Goal: Task Accomplishment & Management: Use online tool/utility

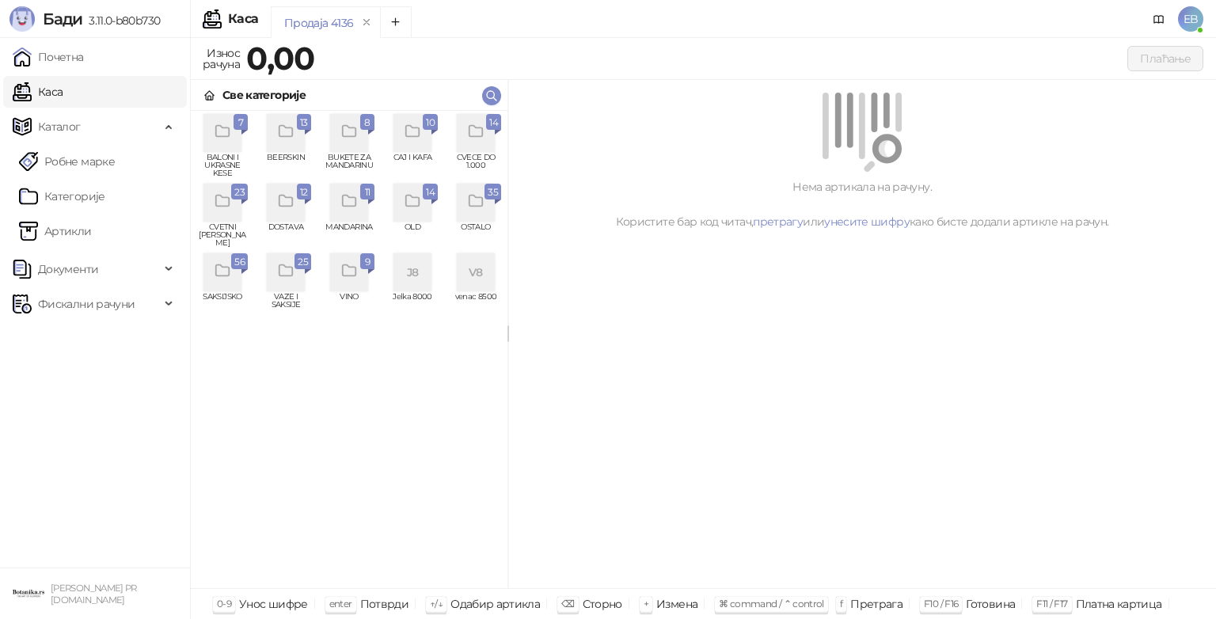
click at [484, 135] on icon "grid" at bounding box center [476, 132] width 18 height 18
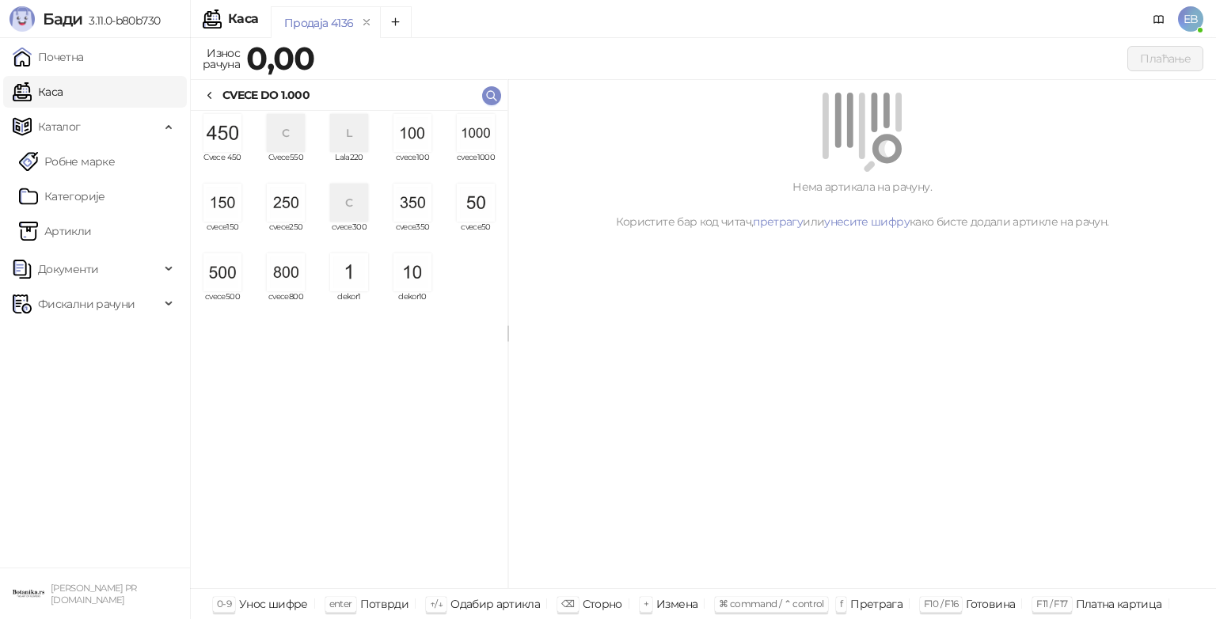
click at [482, 133] on img "grid" at bounding box center [476, 133] width 38 height 38
click at [477, 135] on img "grid" at bounding box center [476, 133] width 38 height 38
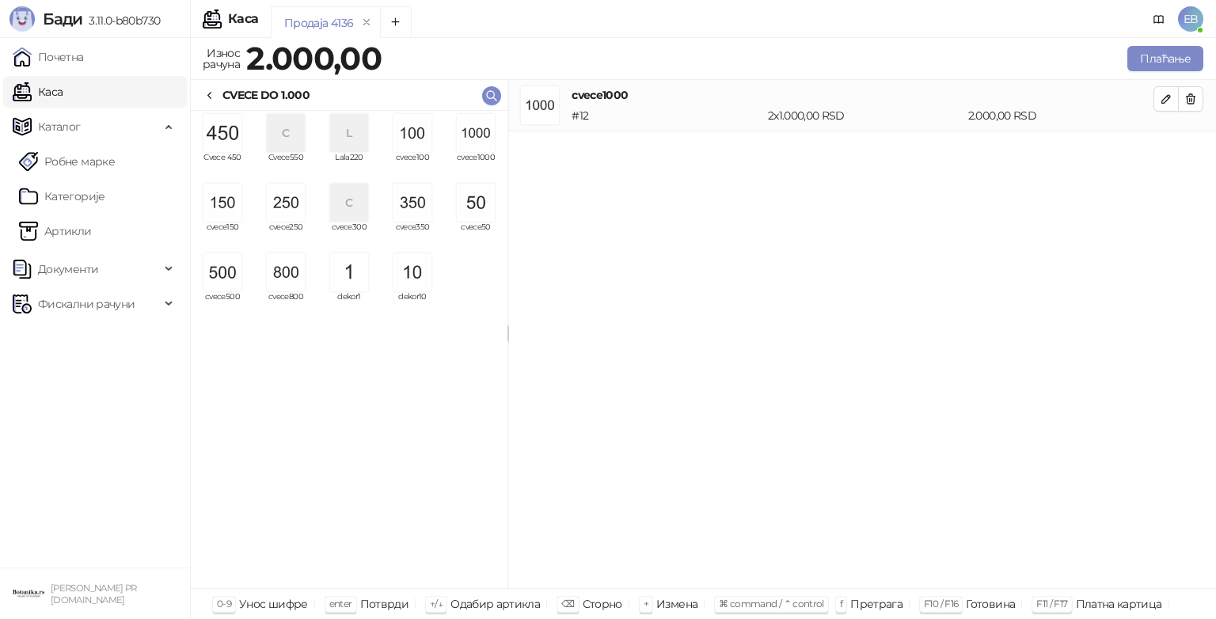
click at [484, 139] on img "grid" at bounding box center [476, 133] width 38 height 38
click at [225, 285] on img "grid" at bounding box center [222, 272] width 38 height 38
click at [294, 199] on img "grid" at bounding box center [286, 203] width 38 height 38
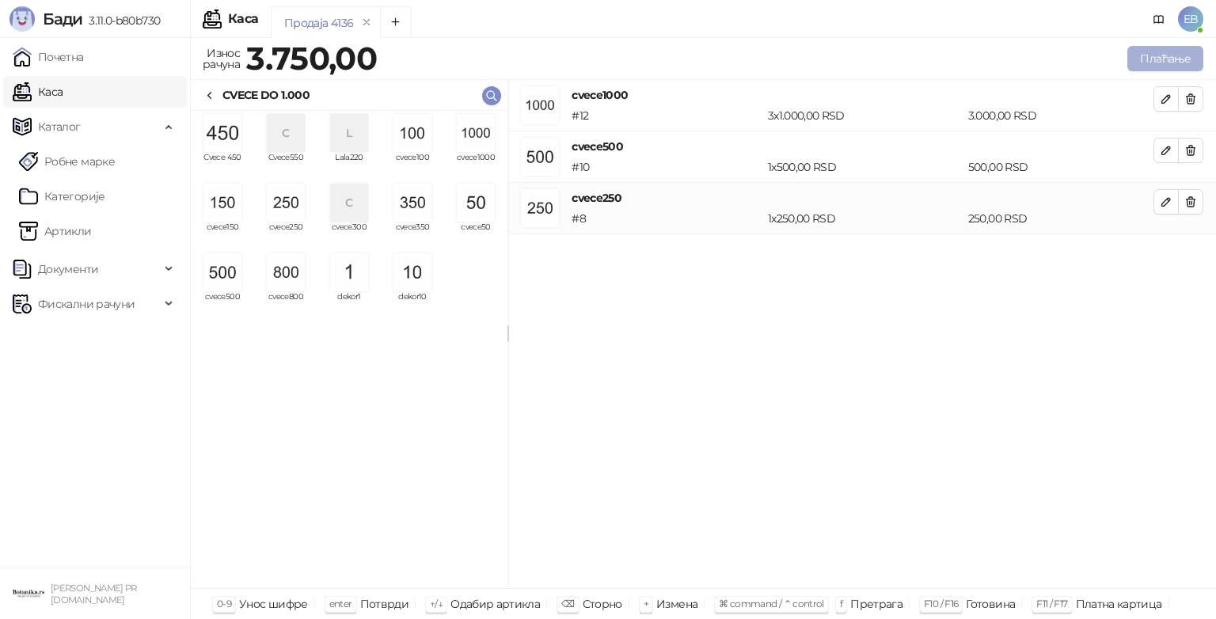
click at [1156, 59] on button "Плаћање" at bounding box center [1165, 58] width 76 height 25
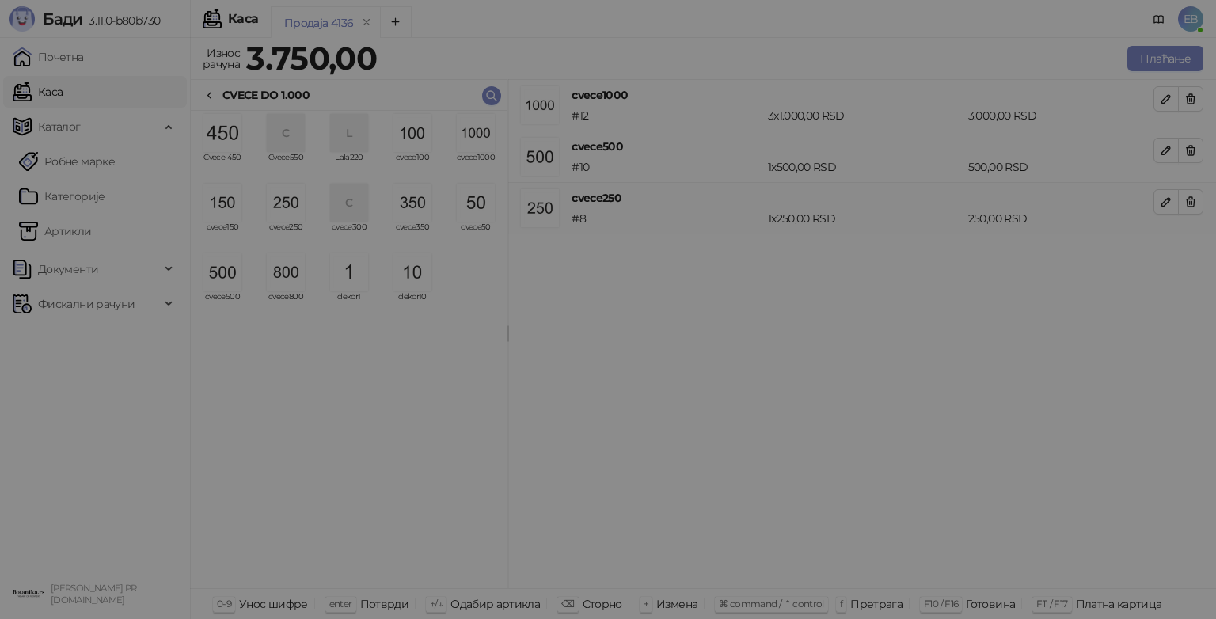
click at [1160, 52] on div "Плаћање Врста рачуна Промет Врста трансакције Продаја ИД купца Број реф. докуме…" at bounding box center [608, 309] width 1216 height 619
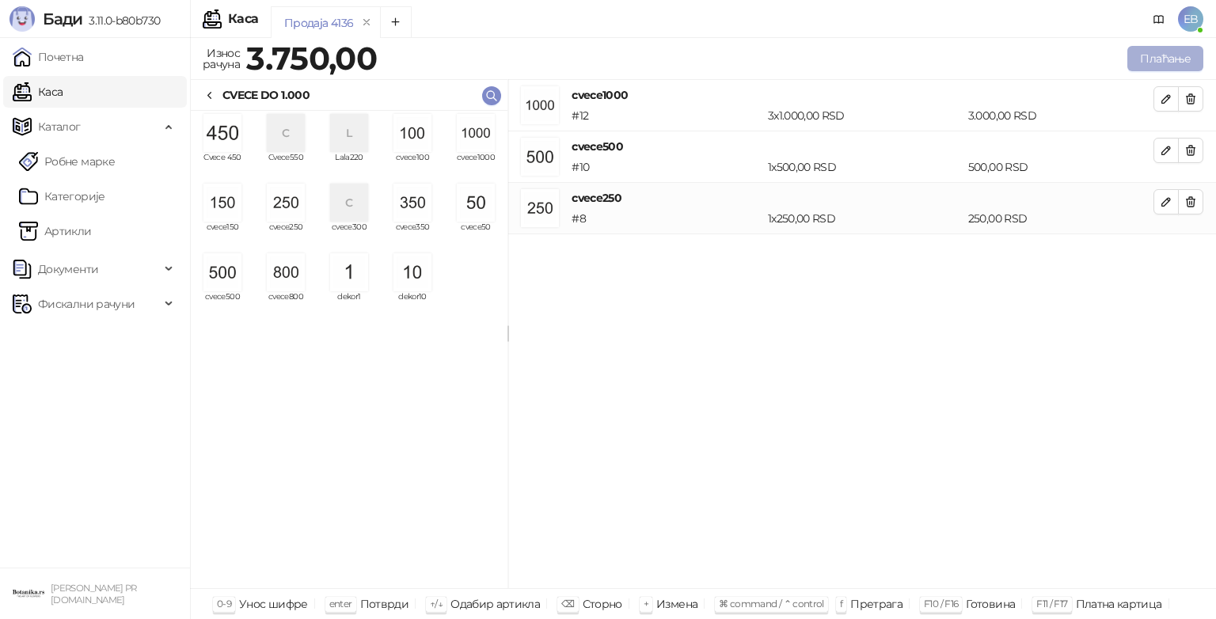
click at [1152, 63] on button "Плаћање" at bounding box center [1165, 58] width 76 height 25
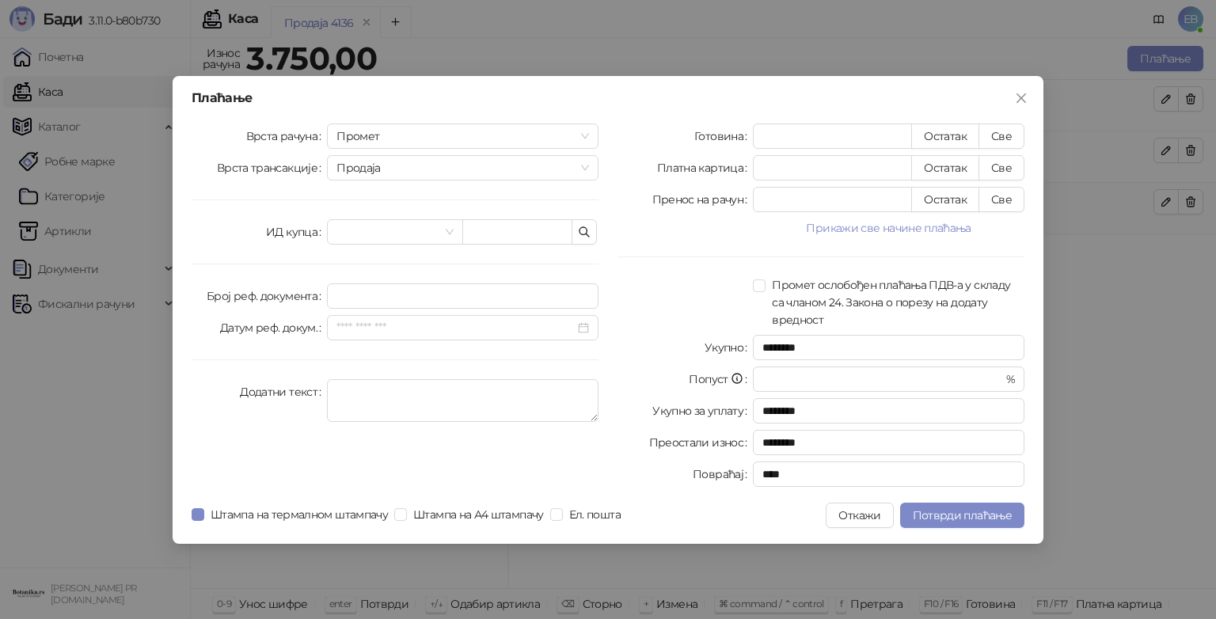
click at [1130, 71] on div "Плаћање Врста рачуна Промет Врста трансакције Продаја ИД купца Број реф. докуме…" at bounding box center [608, 309] width 1216 height 619
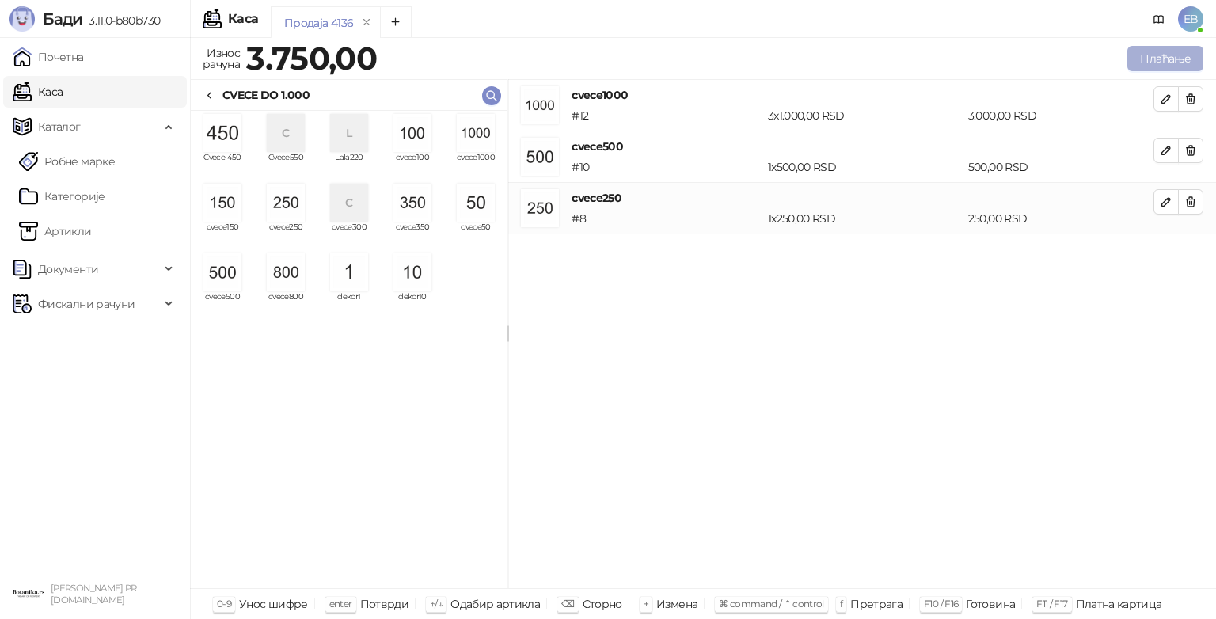
click at [1152, 60] on button "Плаћање" at bounding box center [1165, 58] width 76 height 25
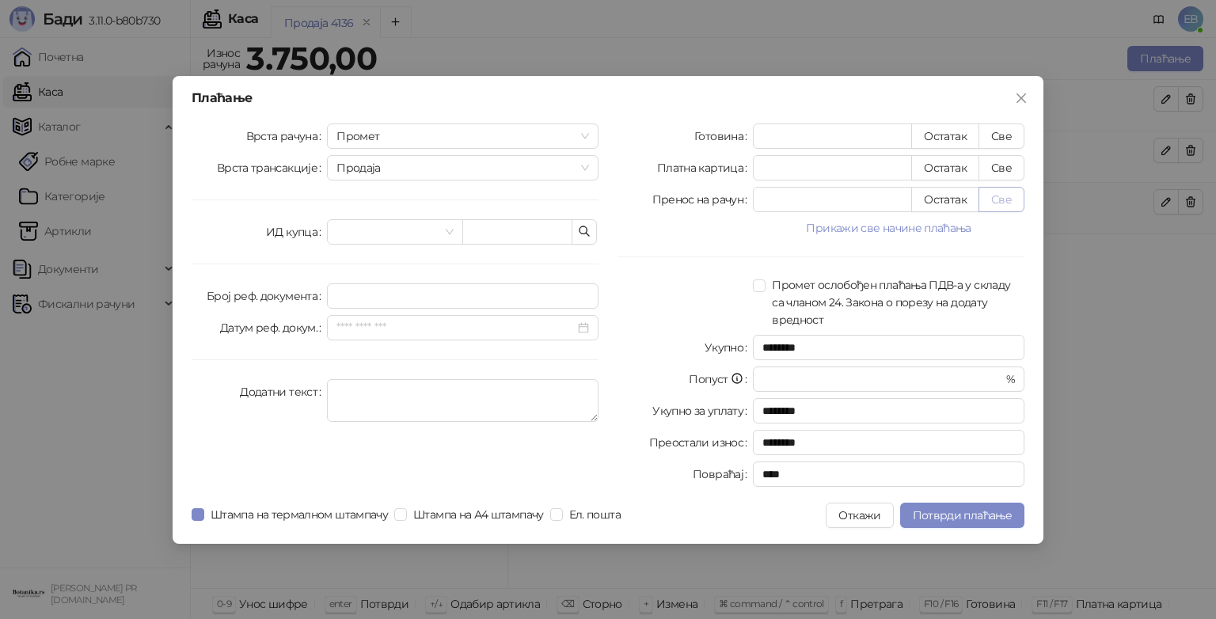
click at [1003, 199] on button "Све" at bounding box center [1001, 199] width 46 height 25
type input "****"
click at [974, 516] on span "Потврди плаћање" at bounding box center [962, 515] width 99 height 14
